Goal: Check status: Check status

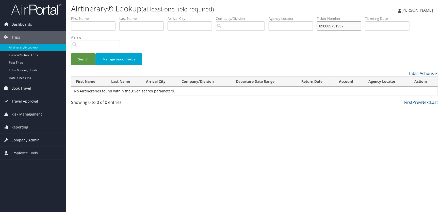
drag, startPoint x: 352, startPoint y: 26, endPoint x: 206, endPoint y: 25, distance: 145.6
click at [206, 16] on ul "First Name Last Name Departure City Arrival City Company/Division Airport/City …" at bounding box center [254, 16] width 367 height 0
click at [281, 28] on input "text" at bounding box center [290, 25] width 44 height 9
click at [85, 23] on input "text" at bounding box center [93, 25] width 44 height 9
type input "[PERSON_NAME]"
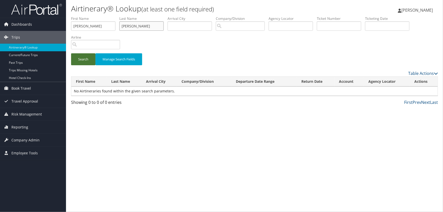
type input "[PERSON_NAME]"
click at [88, 57] on button "Search" at bounding box center [83, 59] width 24 height 12
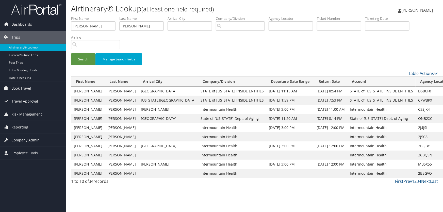
drag, startPoint x: 332, startPoint y: 25, endPoint x: 322, endPoint y: 27, distance: 9.6
click at [331, 25] on input "text" at bounding box center [339, 25] width 44 height 9
drag, startPoint x: 137, startPoint y: 26, endPoint x: 0, endPoint y: 27, distance: 136.7
click at [0, 27] on div "Dashboards AirPortal 360™ (Manager) AirPortal 360™ (Agent) My Travel Dashboard …" at bounding box center [221, 106] width 443 height 212
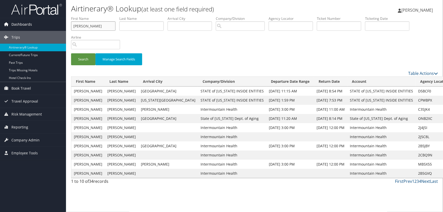
drag, startPoint x: 86, startPoint y: 26, endPoint x: 0, endPoint y: 26, distance: 86.0
click at [0, 26] on div "Dashboards AirPortal 360™ (Manager) AirPortal 360™ (Agent) My Travel Dashboard …" at bounding box center [221, 106] width 443 height 212
click at [332, 27] on input "text" at bounding box center [339, 25] width 44 height 9
type input "8900897519997"
click at [83, 57] on button "Search" at bounding box center [83, 59] width 24 height 12
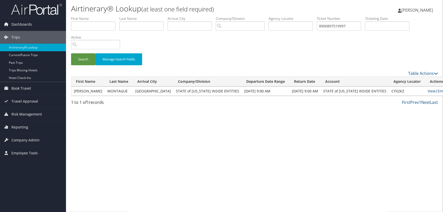
click at [437, 90] on link "Email" at bounding box center [441, 91] width 9 height 5
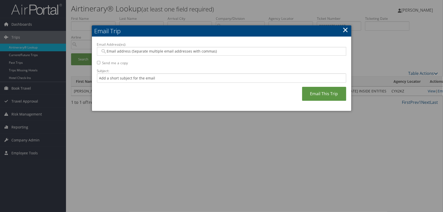
click at [120, 51] on input "Email Address(es):" at bounding box center [221, 51] width 242 height 5
type input "[EMAIL_ADDRESS][DOMAIN_NAME]"
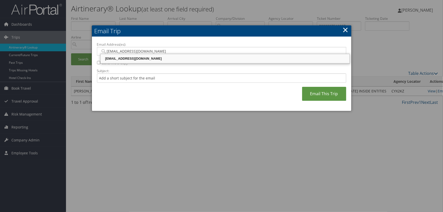
click at [166, 58] on div "[EMAIL_ADDRESS][DOMAIN_NAME]" at bounding box center [224, 58] width 247 height 5
type input "[EMAIL_ADDRESS][DOMAIN_NAME]"
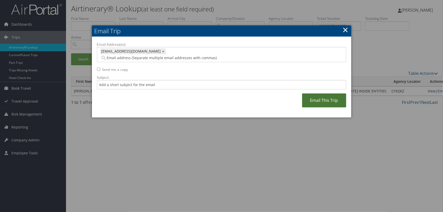
click at [325, 93] on link "Email This Trip" at bounding box center [324, 100] width 44 height 14
